Goal: Task Accomplishment & Management: Use online tool/utility

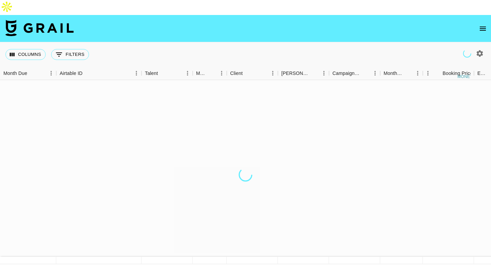
click at [478, 50] on icon "button" at bounding box center [479, 53] width 6 height 6
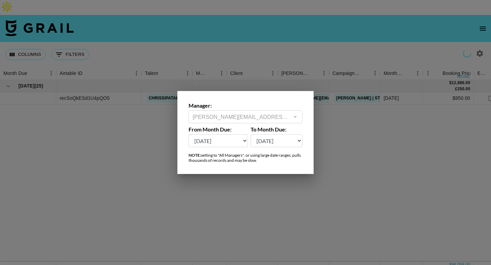
click at [230, 142] on select "[DATE] [DATE] '[DATE] May '[DATE] Mar '[DATE] Jan '[DATE] Nov '[DATE] Sep '[DAT…" at bounding box center [217, 140] width 59 height 13
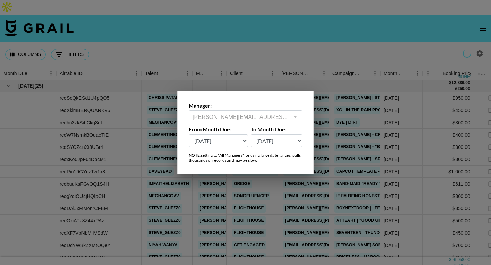
select select "[DATE]"
click at [188, 134] on select "[DATE] [DATE] '[DATE] May '[DATE] Mar '[DATE] Jan '[DATE] Nov '[DATE] Sep '[DAT…" at bounding box center [217, 140] width 59 height 13
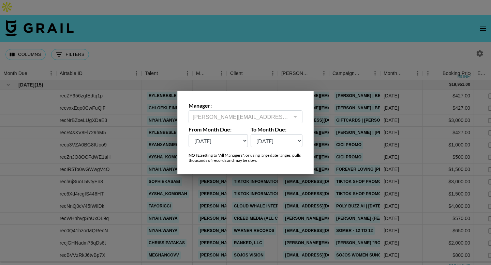
click at [218, 23] on div at bounding box center [245, 132] width 491 height 265
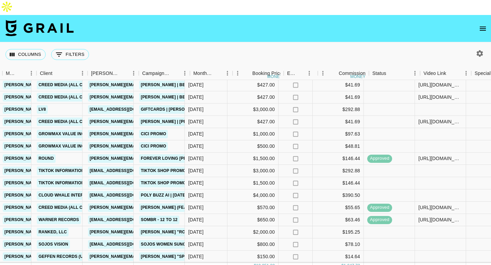
scroll to position [11, 185]
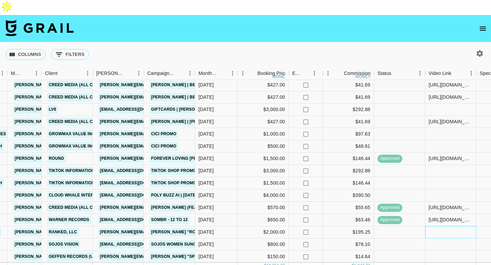
click at [435, 226] on div at bounding box center [450, 232] width 51 height 12
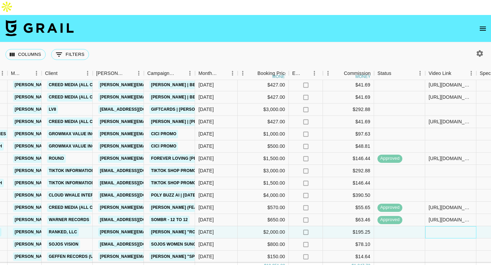
click at [435, 226] on div at bounding box center [450, 232] width 51 height 12
type input "[URL][DOMAIN_NAME]"
click at [446, 177] on div at bounding box center [450, 183] width 51 height 12
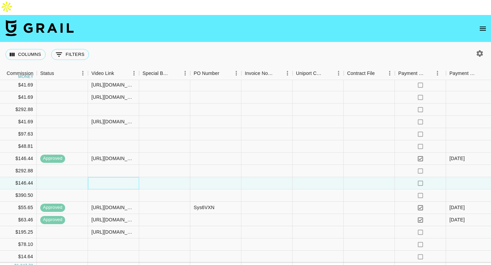
scroll to position [11, 607]
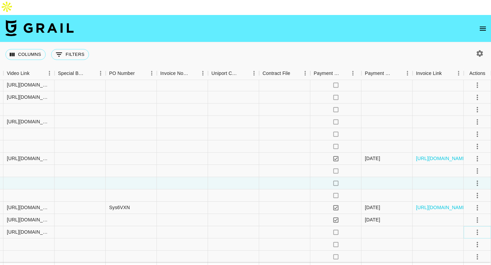
click at [475, 228] on icon "select merge strategy" at bounding box center [477, 232] width 8 height 8
click at [466, 200] on div "Approve" at bounding box center [462, 203] width 21 height 8
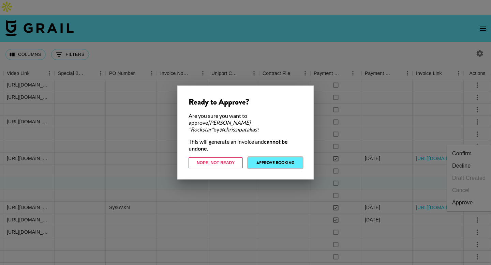
click at [270, 157] on button "Approve Booking" at bounding box center [275, 162] width 54 height 11
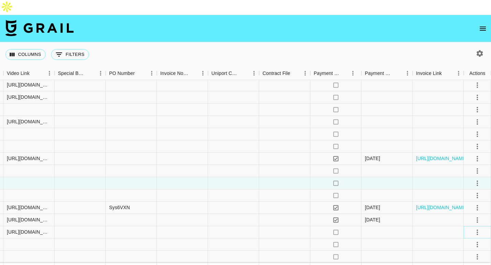
click at [477, 228] on icon "select merge strategy" at bounding box center [477, 232] width 8 height 8
click at [289, 226] on div at bounding box center [284, 232] width 51 height 12
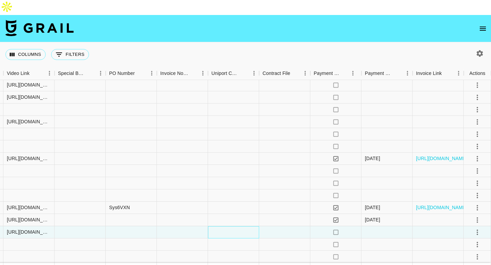
click at [240, 226] on div at bounding box center [233, 232] width 51 height 12
